Goal: Task Accomplishment & Management: Manage account settings

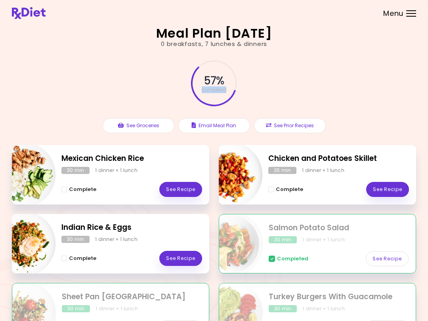
click at [58, 123] on div "57 % completed See Groceries Email Meal Plan See Prior Recipes" at bounding box center [214, 96] width 405 height 97
click at [127, 129] on button "See Groceries" at bounding box center [139, 125] width 72 height 15
click at [383, 194] on link "See Recipe" at bounding box center [387, 189] width 43 height 15
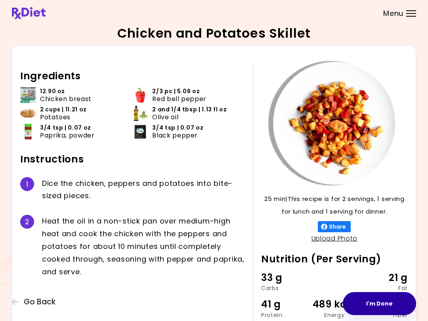
click at [382, 305] on button "I'm Done" at bounding box center [379, 303] width 73 height 23
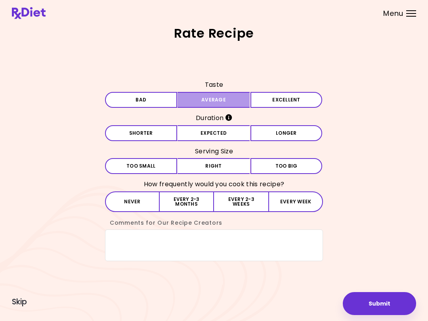
click at [231, 100] on button "Average" at bounding box center [214, 100] width 72 height 16
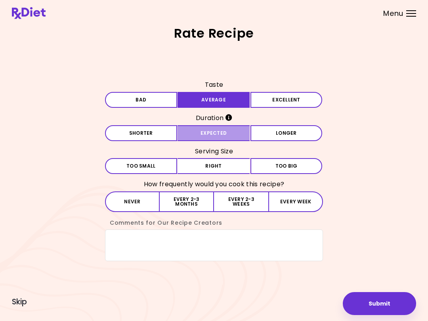
click at [218, 139] on button "Expected" at bounding box center [214, 133] width 72 height 16
click at [220, 165] on button "Right" at bounding box center [214, 166] width 72 height 16
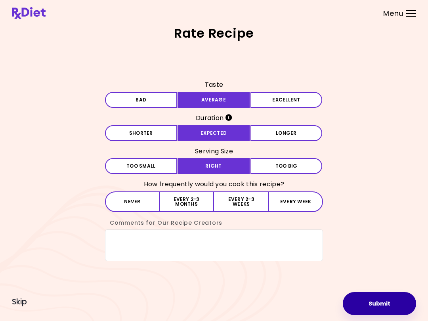
click at [385, 307] on button "Submit" at bounding box center [379, 303] width 73 height 23
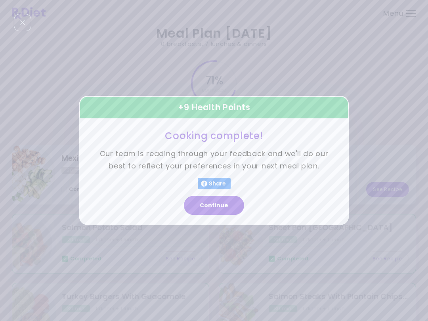
click at [215, 208] on button "Continue" at bounding box center [214, 205] width 60 height 19
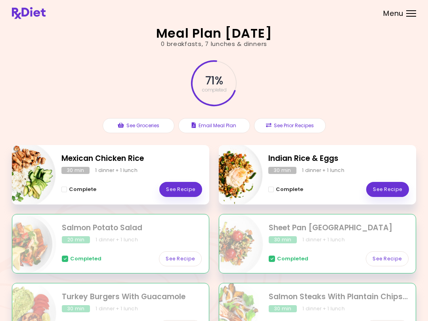
click at [157, 129] on button "See Groceries" at bounding box center [139, 125] width 72 height 15
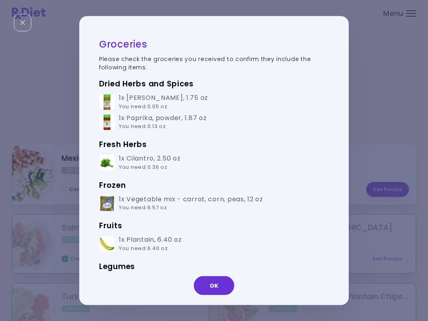
click at [214, 287] on button "OK" at bounding box center [214, 285] width 40 height 19
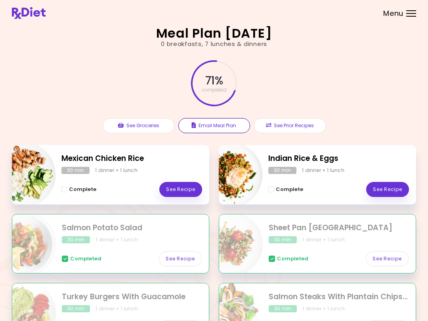
click at [217, 123] on button "Email Meal Plan" at bounding box center [214, 125] width 72 height 15
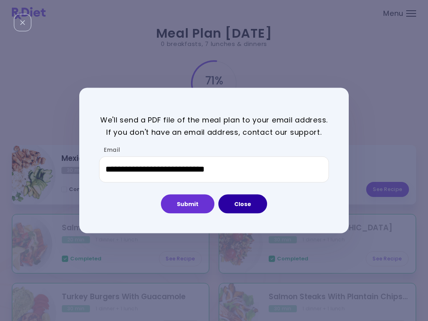
click at [244, 205] on button "Close" at bounding box center [243, 203] width 49 height 19
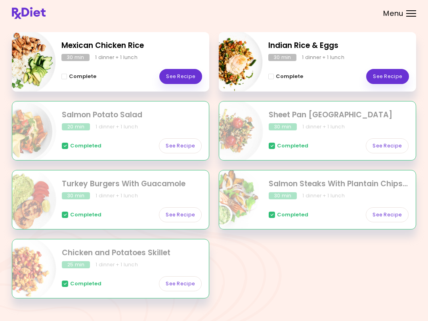
scroll to position [127, 0]
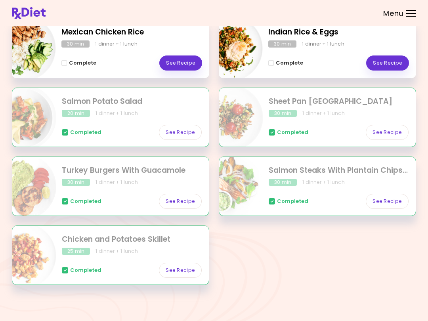
click at [19, 7] on img at bounding box center [29, 13] width 34 height 12
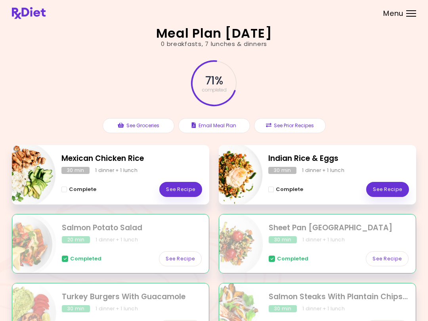
click at [403, 13] on span "Menu" at bounding box center [394, 13] width 20 height 7
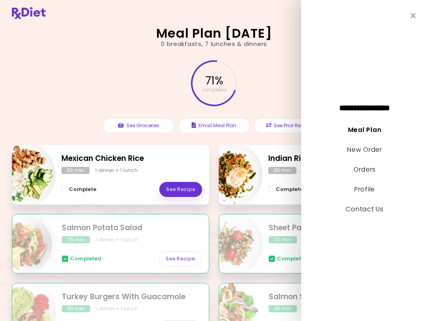
click at [364, 153] on link "New Order" at bounding box center [364, 149] width 35 height 9
select select "*"
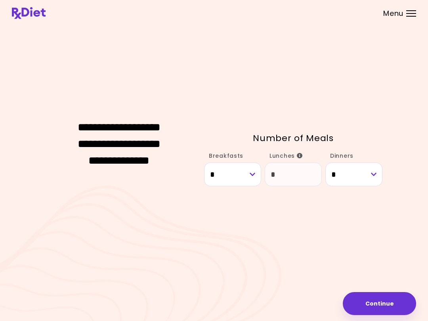
click at [374, 153] on div "Dinners * * *" at bounding box center [354, 167] width 57 height 37
click at [412, 23] on header at bounding box center [214, 13] width 428 height 26
click at [412, 16] on div at bounding box center [412, 16] width 10 height 1
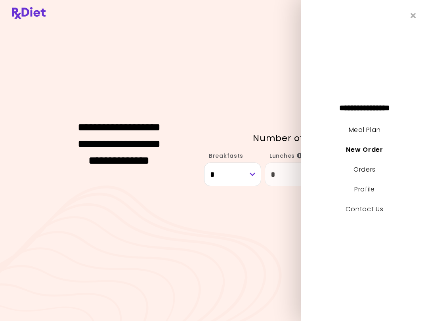
click at [415, 19] on icon "Close" at bounding box center [414, 16] width 6 height 8
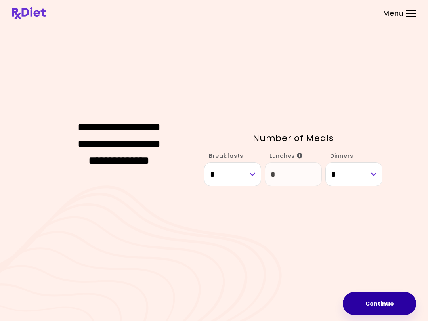
click at [386, 305] on button "Continue" at bounding box center [379, 303] width 73 height 23
